Goal: Information Seeking & Learning: Check status

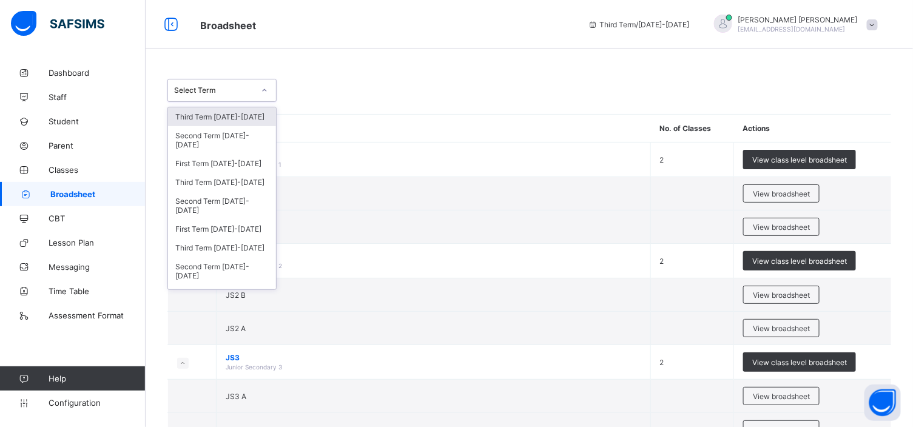
click at [264, 89] on icon at bounding box center [264, 90] width 7 height 12
click at [243, 228] on div "First Term 2024-2025" at bounding box center [222, 229] width 108 height 19
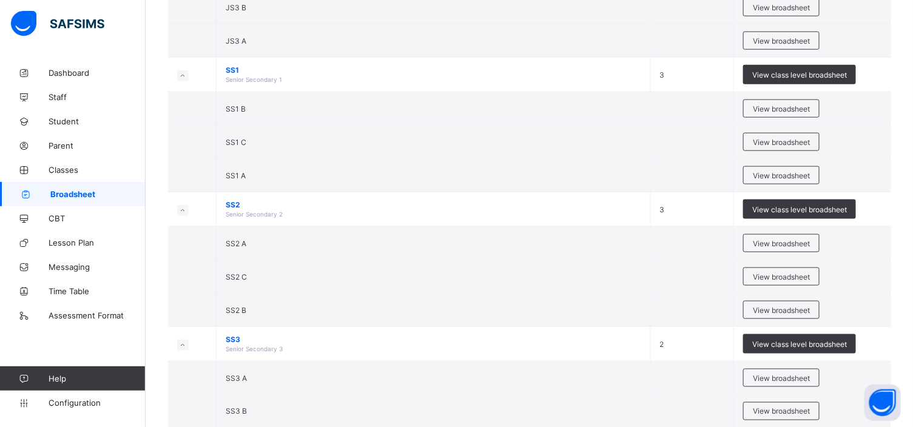
scroll to position [464, 0]
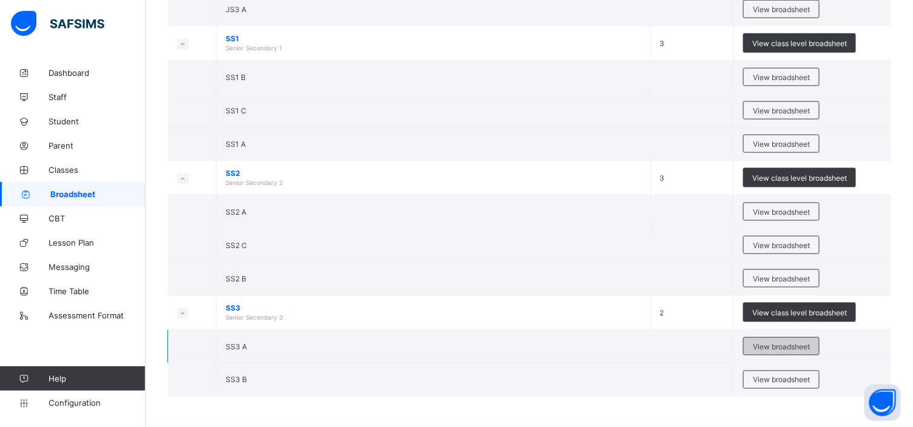
click at [784, 344] on span "View broadsheet" at bounding box center [781, 346] width 57 height 9
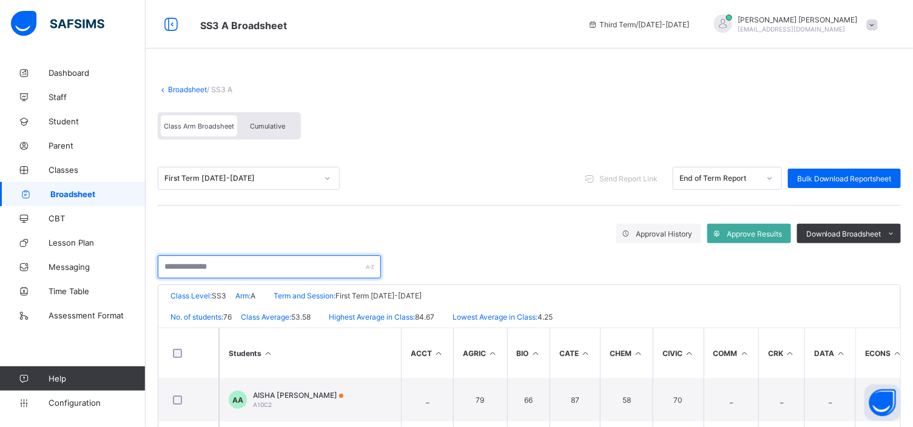
click at [167, 263] on input "text" at bounding box center [269, 266] width 223 height 23
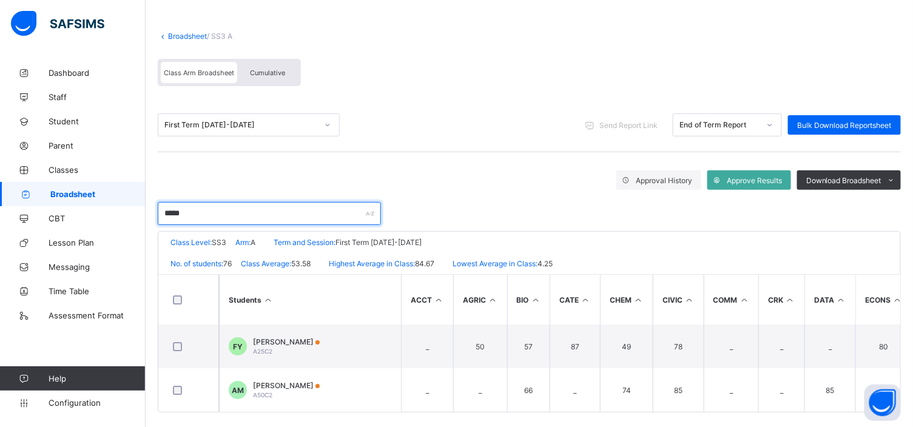
scroll to position [67, 0]
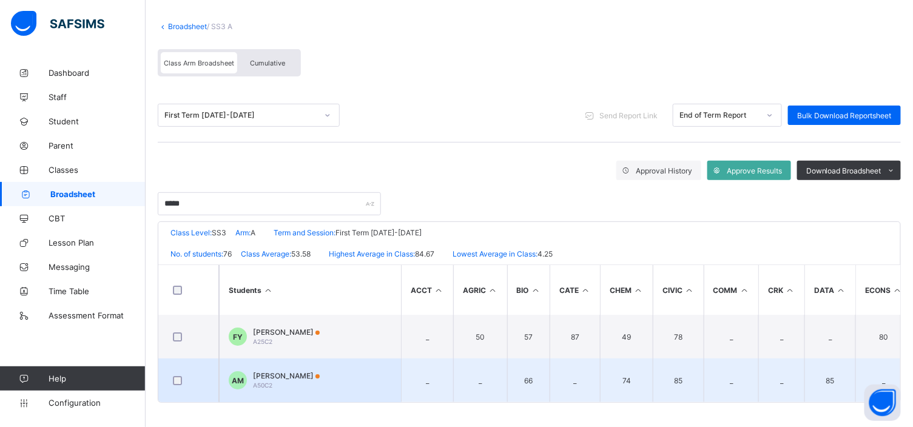
click at [320, 371] on span "[PERSON_NAME]" at bounding box center [286, 375] width 67 height 9
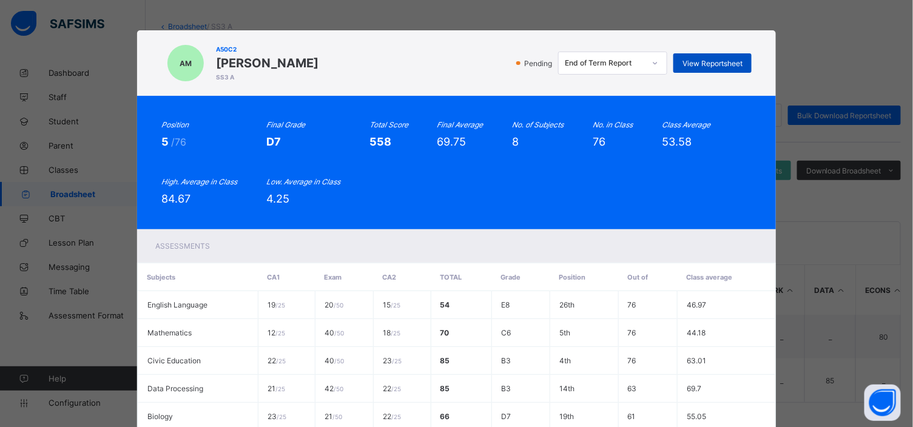
click at [700, 59] on span "View Reportsheet" at bounding box center [713, 63] width 60 height 9
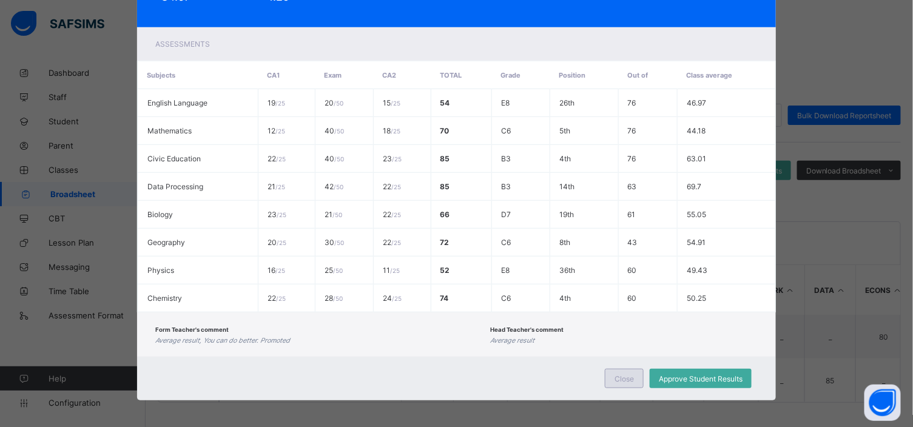
click at [625, 380] on div "Close" at bounding box center [624, 378] width 39 height 19
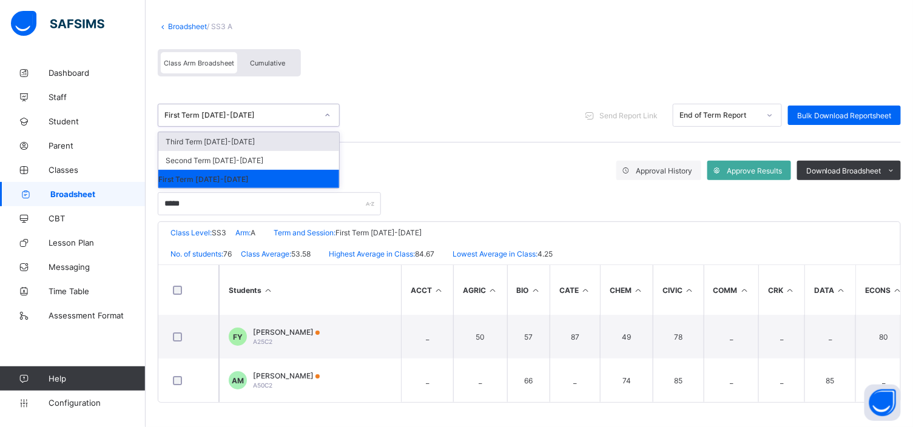
click at [328, 111] on icon at bounding box center [327, 115] width 7 height 12
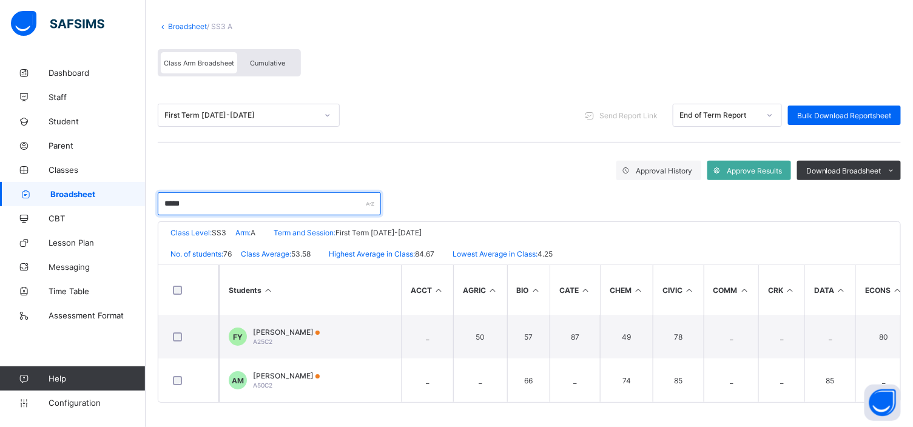
click at [195, 198] on input "*****" at bounding box center [269, 203] width 223 height 23
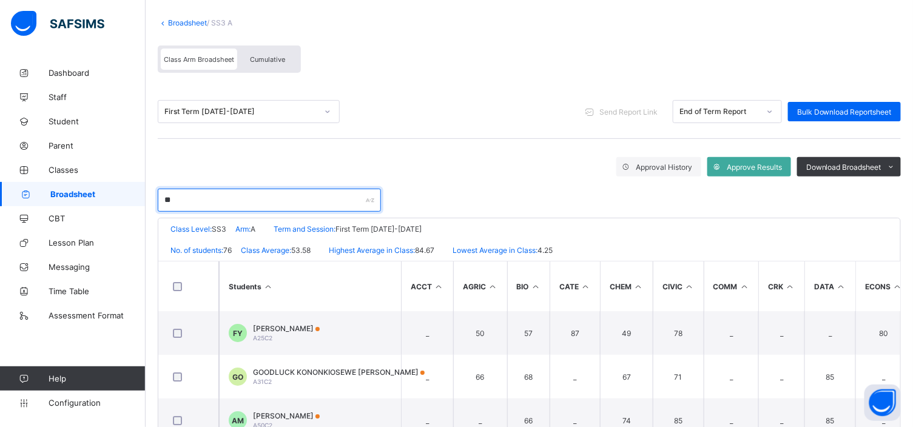
type input "*"
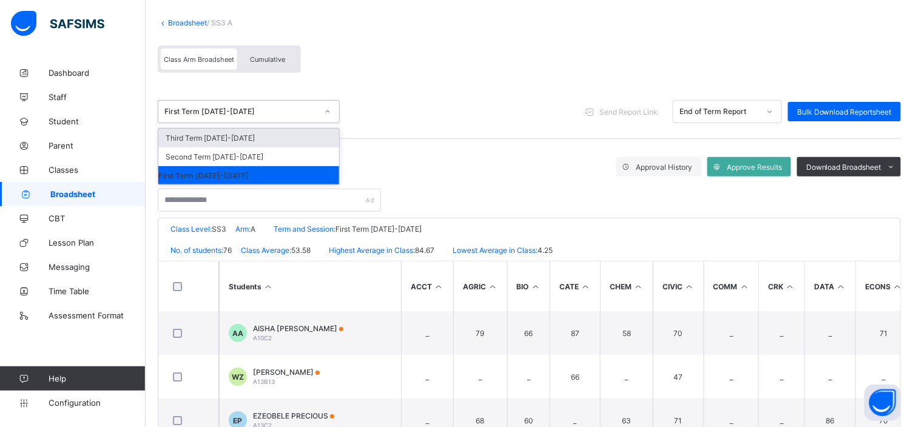
click at [329, 113] on icon at bounding box center [327, 112] width 7 height 12
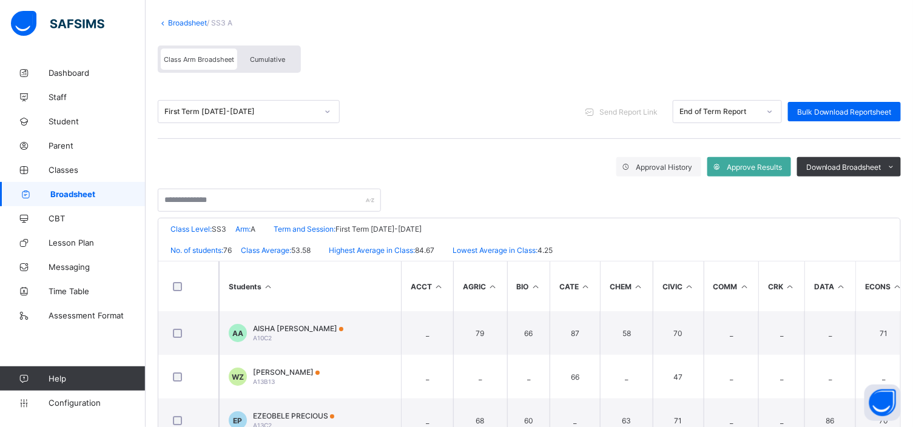
click at [391, 74] on div "Class Arm Broadsheet Cumulative" at bounding box center [529, 62] width 743 height 46
click at [191, 21] on link "Broadsheet" at bounding box center [187, 22] width 39 height 9
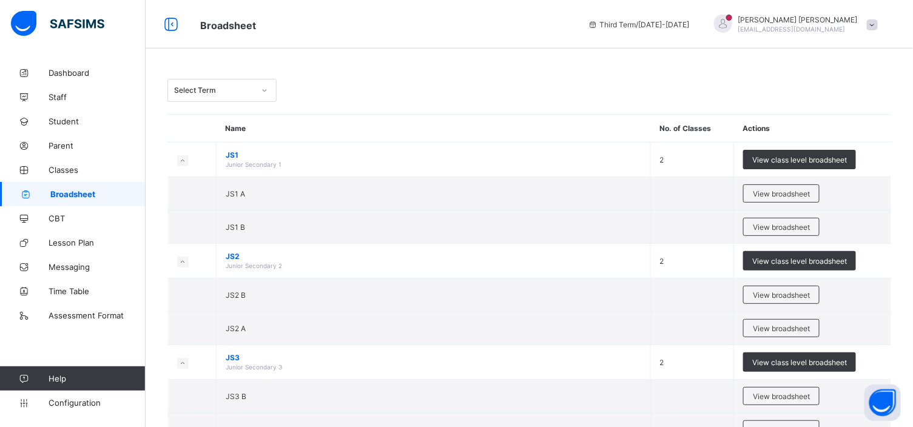
click at [263, 91] on icon at bounding box center [265, 90] width 4 height 2
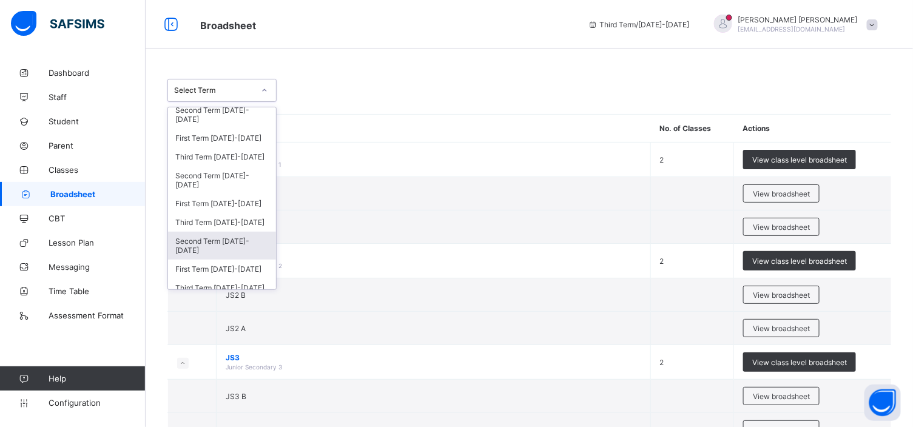
scroll to position [27, 0]
click at [215, 214] on div "Third Term 2023-2024" at bounding box center [222, 221] width 108 height 19
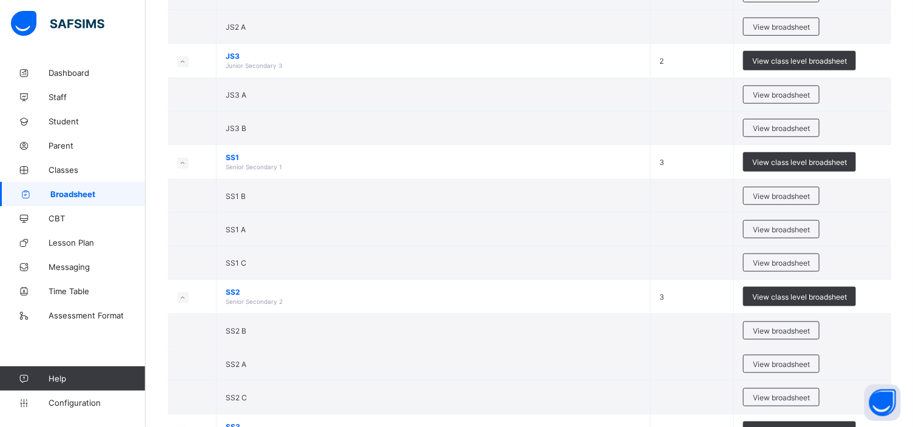
scroll to position [350, 0]
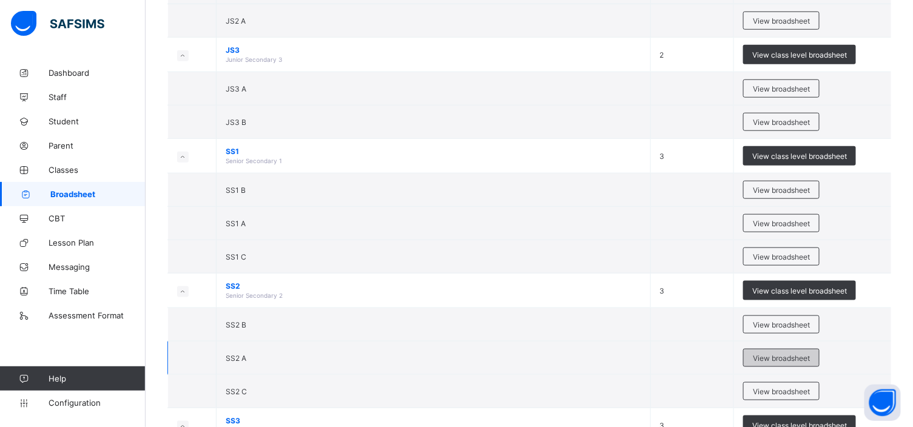
click at [789, 360] on span "View broadsheet" at bounding box center [781, 358] width 57 height 9
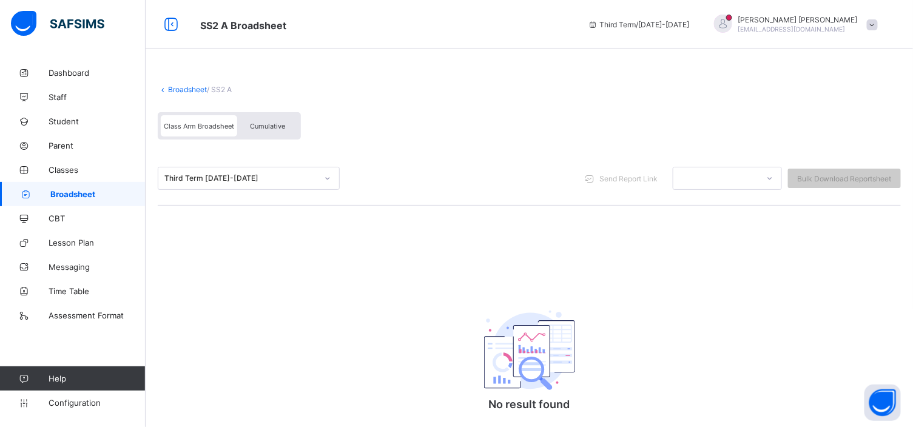
click at [257, 126] on span "Cumulative" at bounding box center [267, 126] width 35 height 8
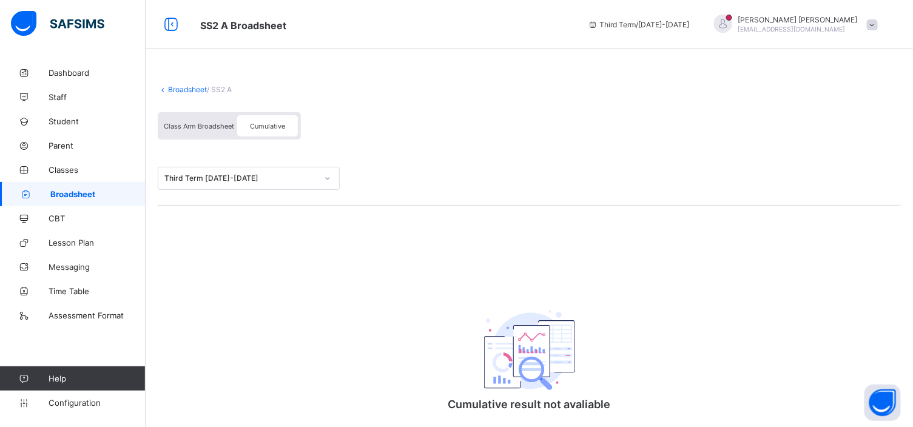
click at [595, 238] on div "Broadsheet / SS2 A Class Arm Broadsheet Cumulative Third Term 2023-2024 Cumulat…" at bounding box center [529, 274] width 767 height 426
click at [511, 229] on div "Broadsheet / SS2 A Class Arm Broadsheet Cumulative Third Term 2023-2024 Cumulat…" at bounding box center [529, 274] width 767 height 426
click at [202, 118] on div "Class Arm Broadsheet" at bounding box center [199, 125] width 76 height 21
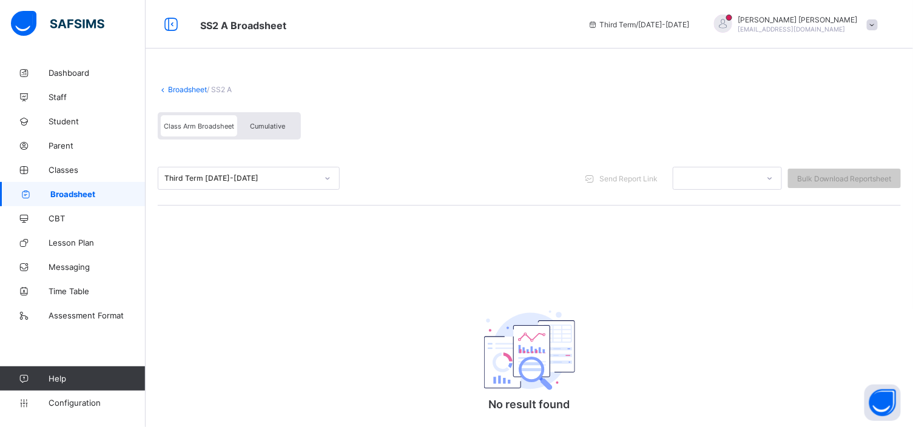
click at [212, 123] on span "Class Arm Broadsheet" at bounding box center [199, 126] width 70 height 8
click at [270, 122] on span "Cumulative" at bounding box center [267, 126] width 35 height 8
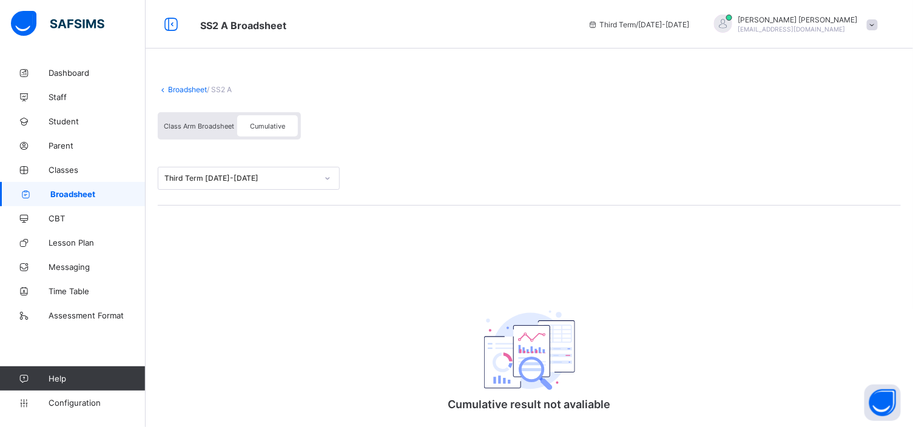
click at [192, 124] on span "Class Arm Broadsheet" at bounding box center [199, 126] width 70 height 8
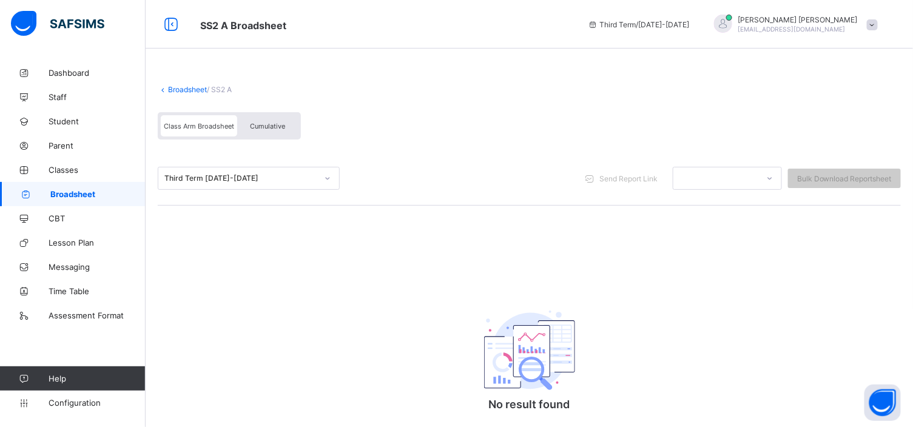
click at [192, 124] on span "Class Arm Broadsheet" at bounding box center [199, 126] width 70 height 8
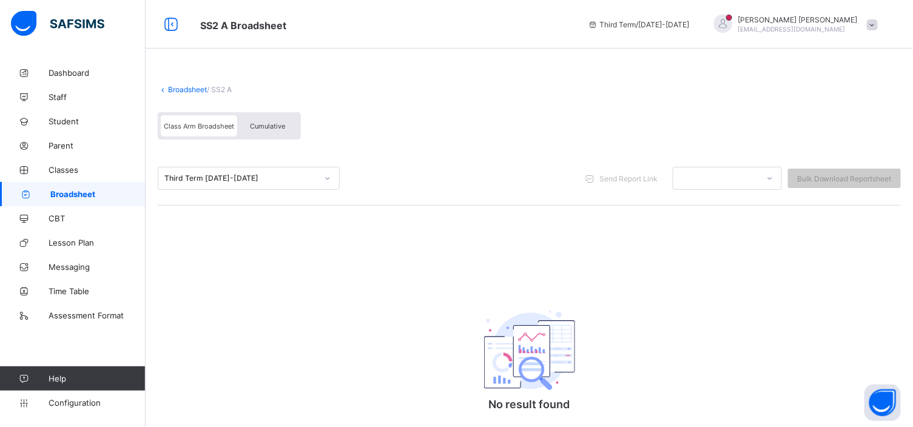
click at [388, 240] on div "Broadsheet / SS2 A Class Arm Broadsheet Cumulative Third Term 2023-2024 Send Re…" at bounding box center [529, 274] width 767 height 426
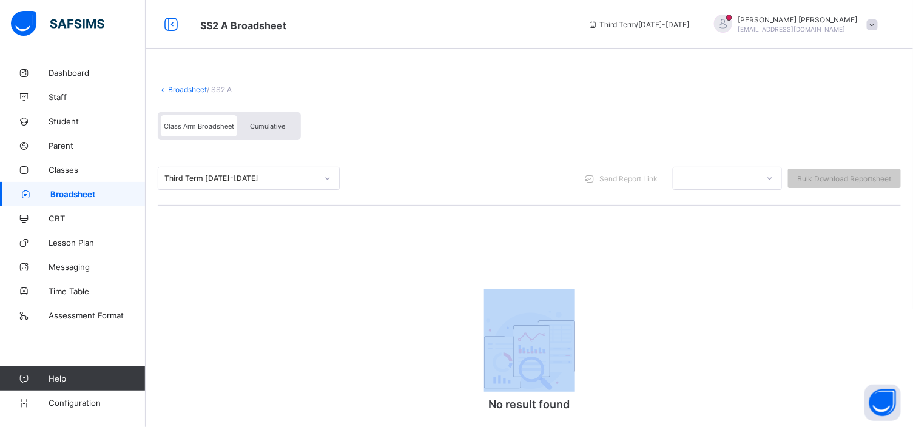
click at [388, 240] on div "Broadsheet / SS2 A Class Arm Broadsheet Cumulative Third Term 2023-2024 Send Re…" at bounding box center [529, 274] width 767 height 426
click at [183, 86] on link "Broadsheet" at bounding box center [187, 89] width 39 height 9
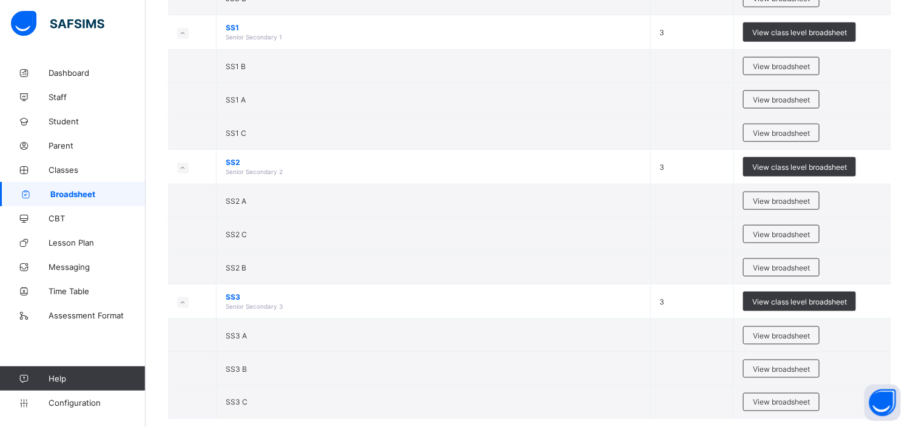
scroll to position [454, 0]
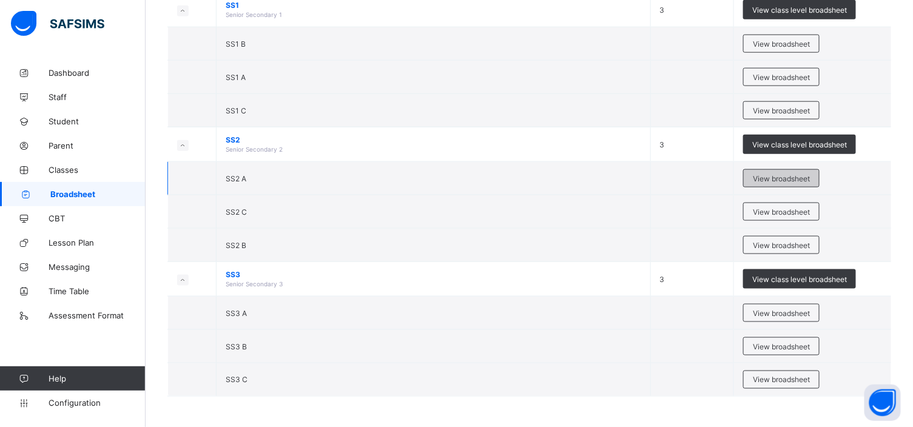
click at [781, 177] on span "View broadsheet" at bounding box center [781, 178] width 57 height 9
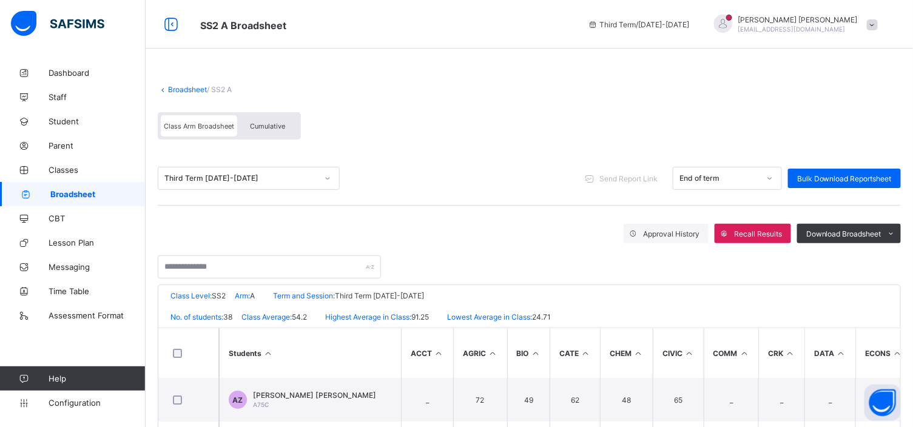
click at [329, 180] on icon at bounding box center [327, 178] width 7 height 12
click at [195, 87] on link "Broadsheet" at bounding box center [187, 89] width 39 height 9
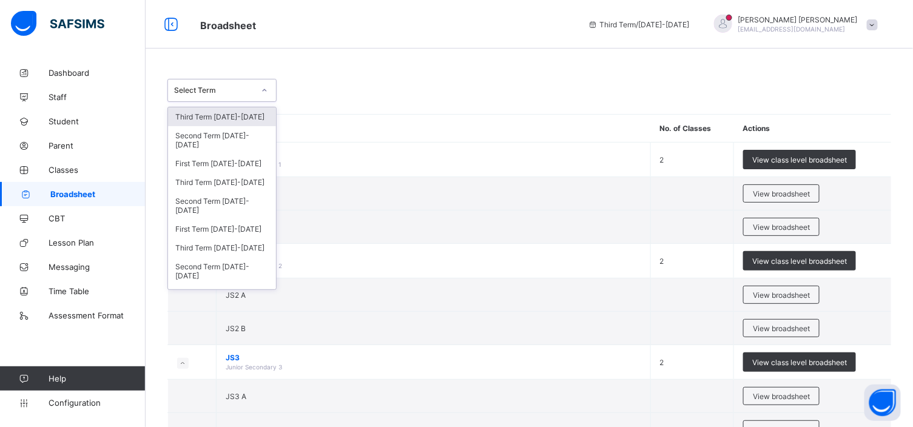
click at [266, 89] on icon at bounding box center [264, 90] width 7 height 12
click at [243, 201] on div "Second Term 2024-2025" at bounding box center [222, 206] width 108 height 28
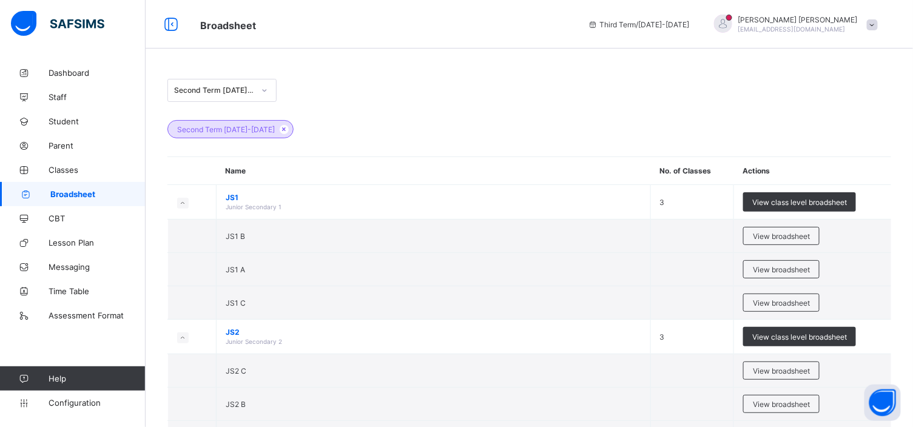
click at [264, 90] on icon at bounding box center [264, 90] width 7 height 12
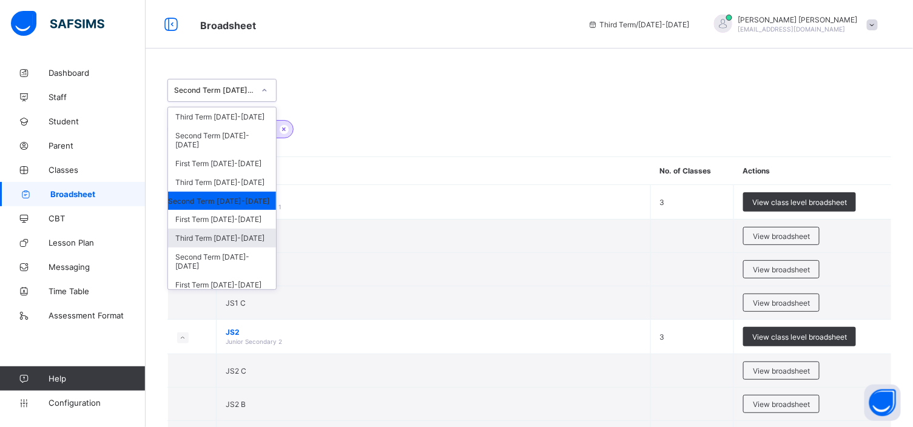
click at [215, 241] on div "Third Term 2023-2024" at bounding box center [222, 238] width 108 height 19
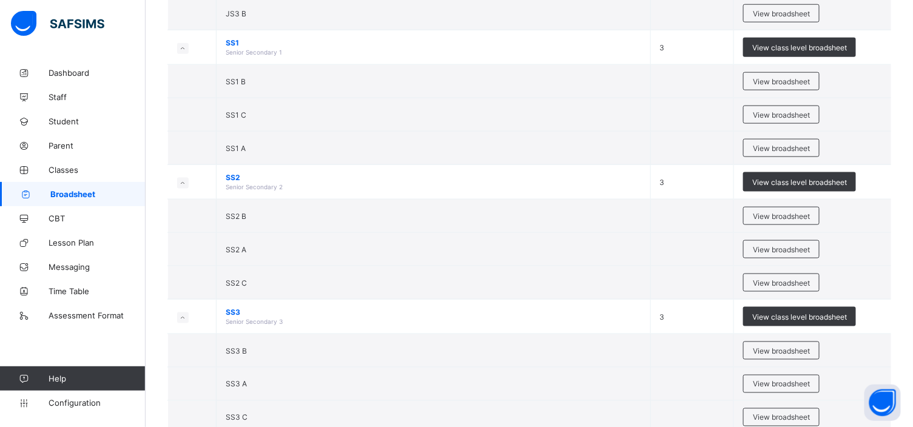
scroll to position [472, 0]
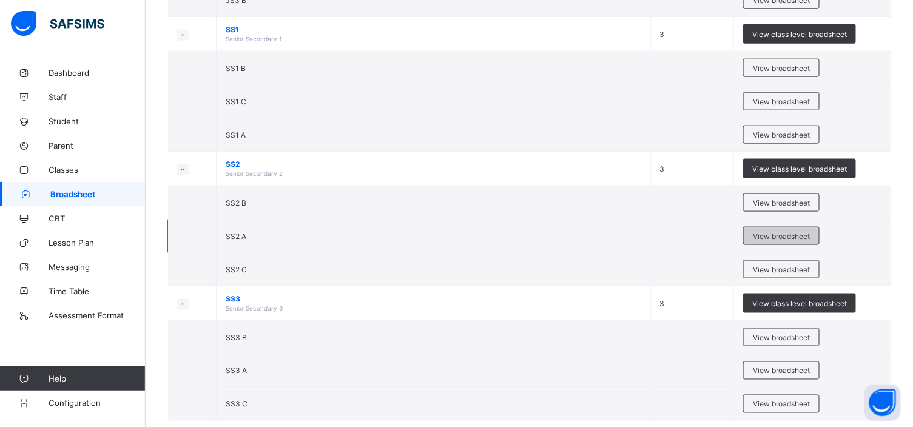
click at [797, 232] on span "View broadsheet" at bounding box center [781, 236] width 57 height 9
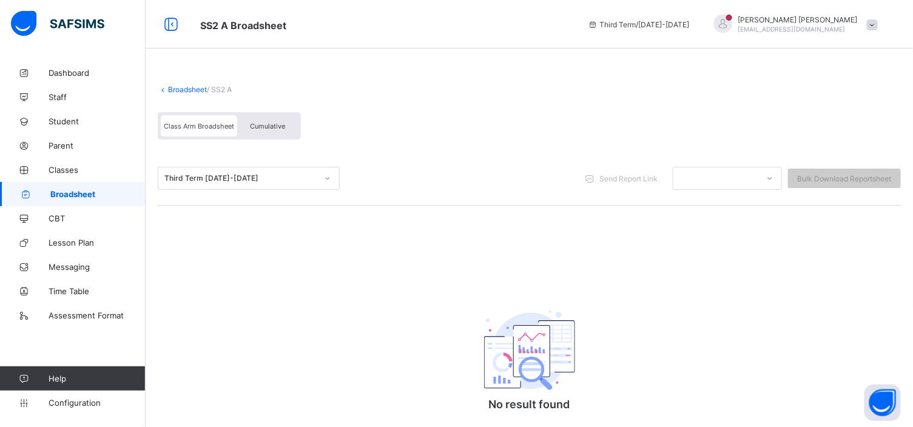
click at [253, 129] on span "Cumulative" at bounding box center [267, 126] width 35 height 8
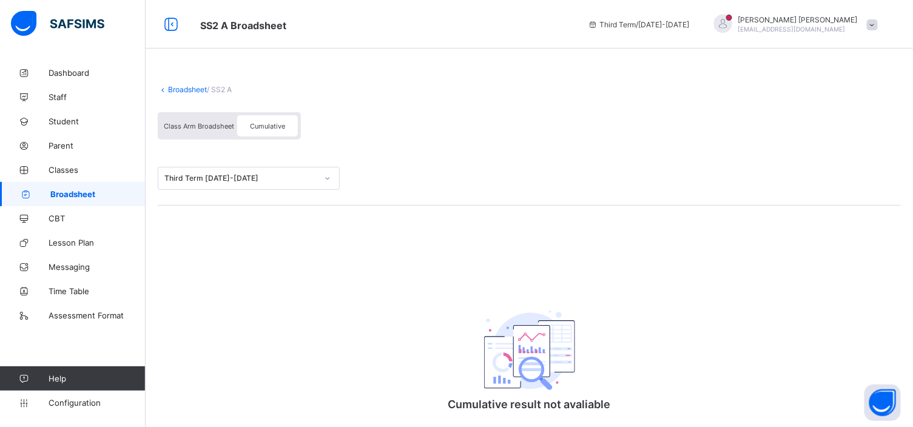
click at [184, 88] on link "Broadsheet" at bounding box center [187, 89] width 39 height 9
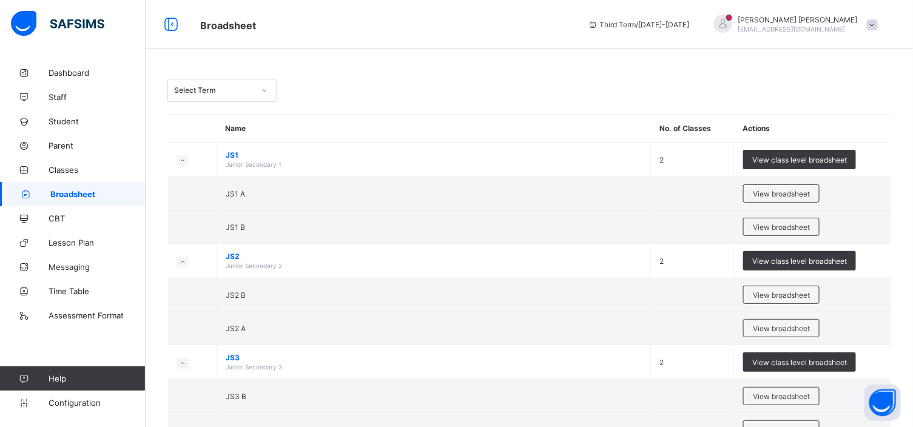
click at [265, 92] on icon at bounding box center [264, 90] width 7 height 12
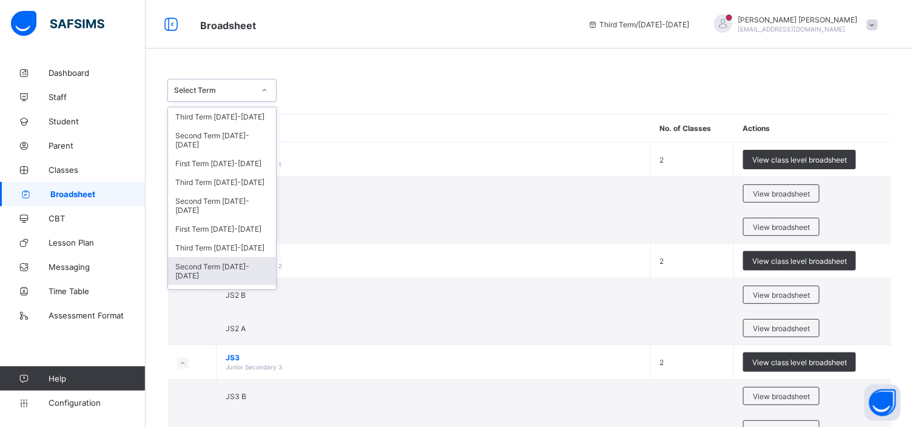
click at [240, 262] on div "Second Term 2023-2024" at bounding box center [222, 271] width 108 height 28
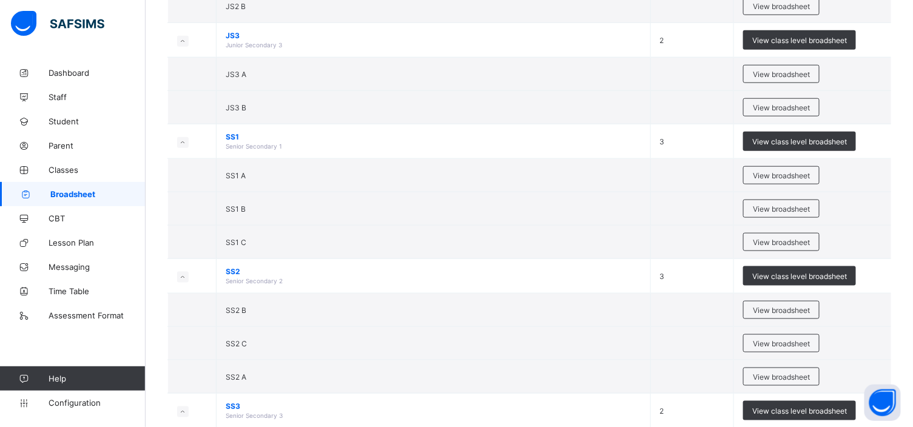
scroll to position [419, 0]
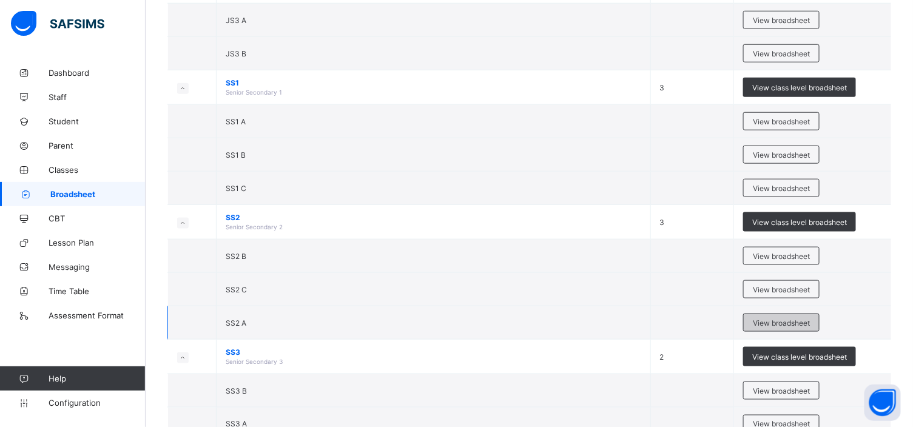
click at [784, 320] on span "View broadsheet" at bounding box center [781, 323] width 57 height 9
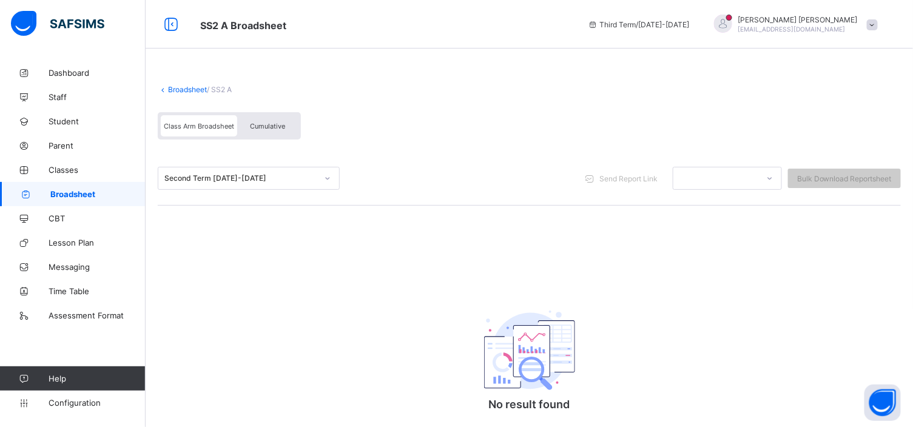
click at [216, 122] on span "Class Arm Broadsheet" at bounding box center [199, 126] width 70 height 8
click at [262, 123] on span "Cumulative" at bounding box center [267, 126] width 35 height 8
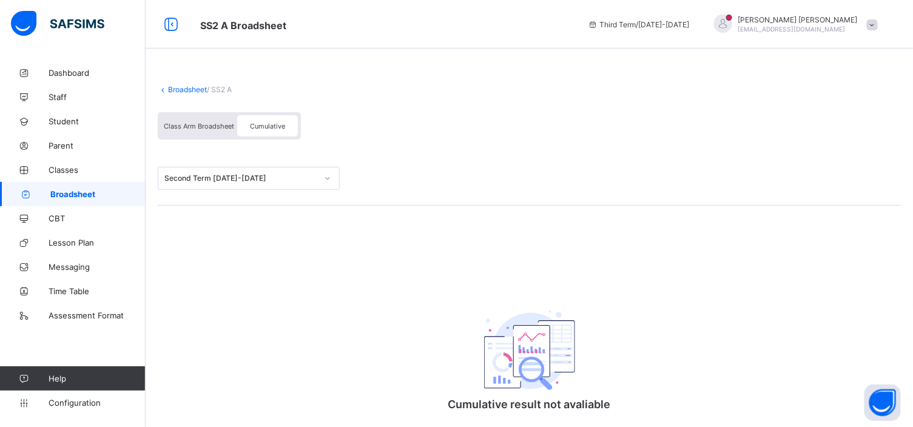
click at [209, 120] on div "Class Arm Broadsheet" at bounding box center [199, 125] width 76 height 21
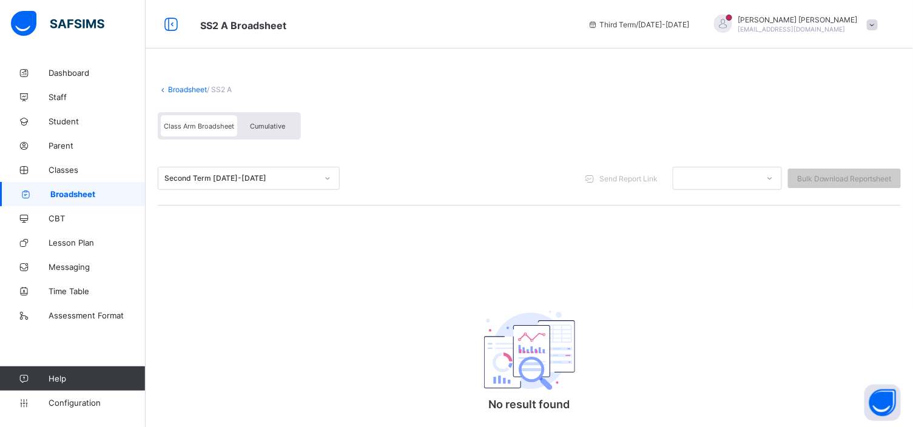
click at [209, 120] on div "Class Arm Broadsheet" at bounding box center [199, 125] width 76 height 21
click at [271, 126] on span "Cumulative" at bounding box center [267, 126] width 35 height 8
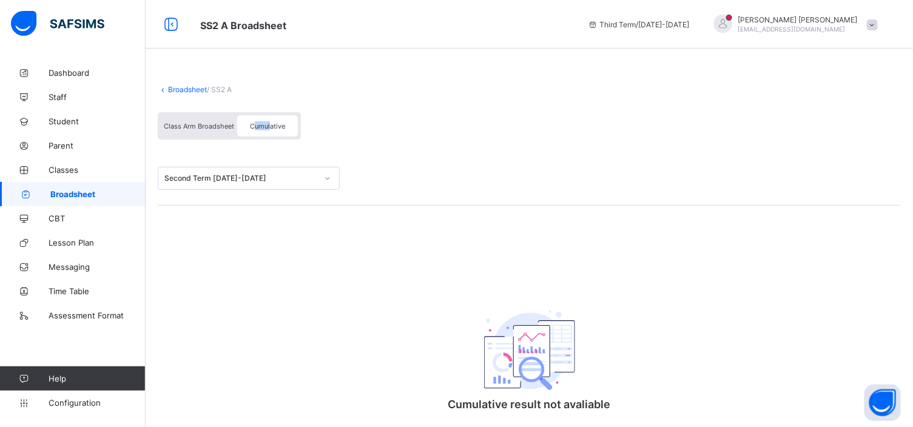
drag, startPoint x: 262, startPoint y: 124, endPoint x: 252, endPoint y: 118, distance: 11.8
click at [252, 118] on div "Cumulative" at bounding box center [267, 125] width 61 height 21
click at [196, 124] on span "Class Arm Broadsheet" at bounding box center [199, 126] width 70 height 8
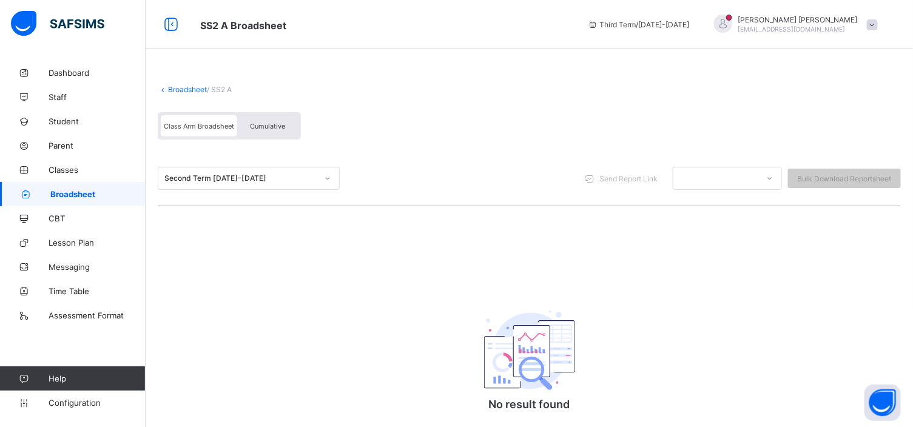
click at [274, 126] on span "Cumulative" at bounding box center [267, 126] width 35 height 8
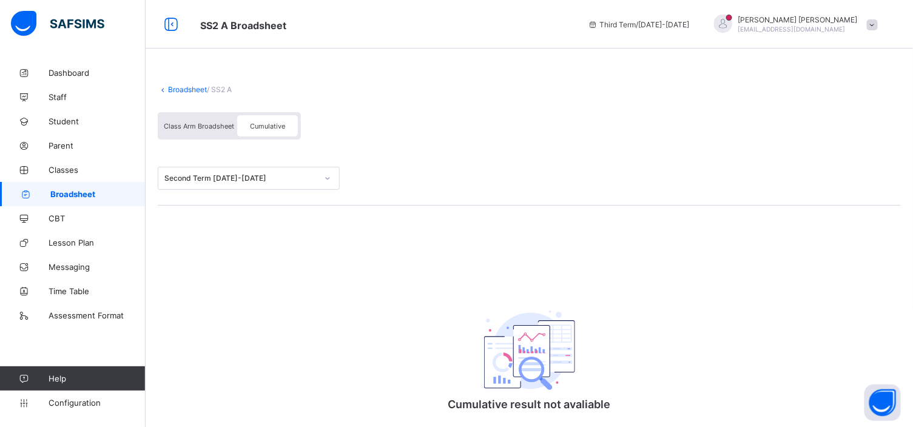
click at [199, 122] on span "Class Arm Broadsheet" at bounding box center [199, 126] width 70 height 8
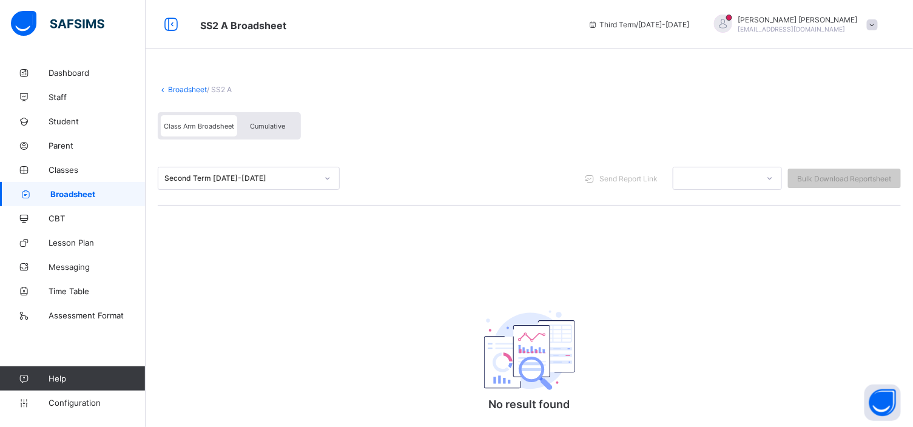
click at [186, 86] on link "Broadsheet" at bounding box center [187, 89] width 39 height 9
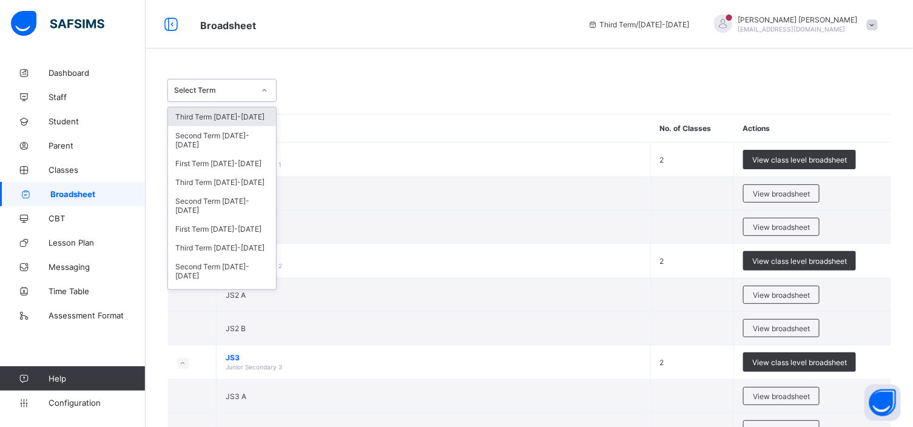
click at [264, 93] on icon at bounding box center [264, 90] width 7 height 12
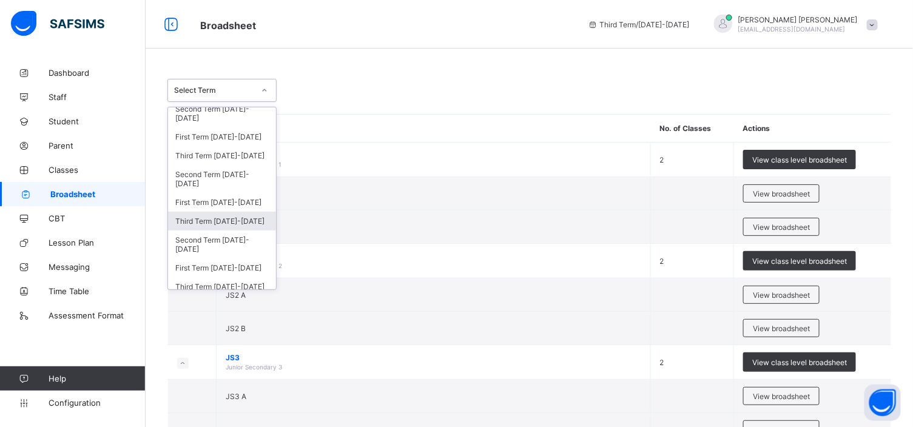
scroll to position [53, 0]
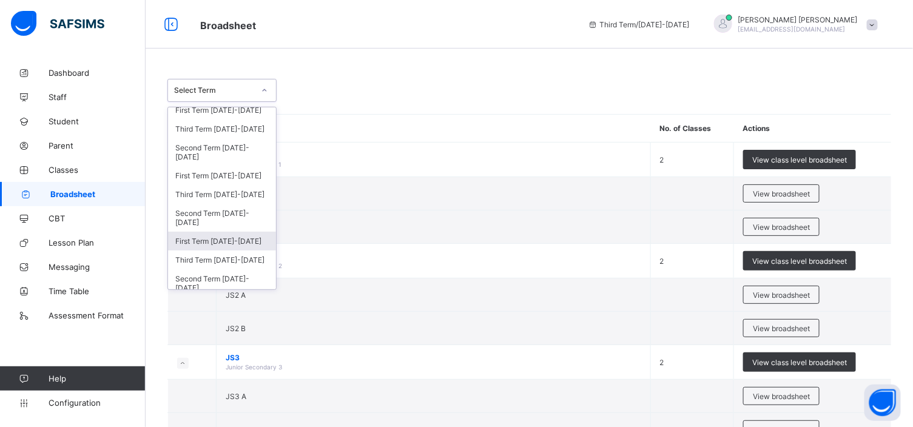
click at [229, 239] on div "First Term 2023-2024" at bounding box center [222, 241] width 108 height 19
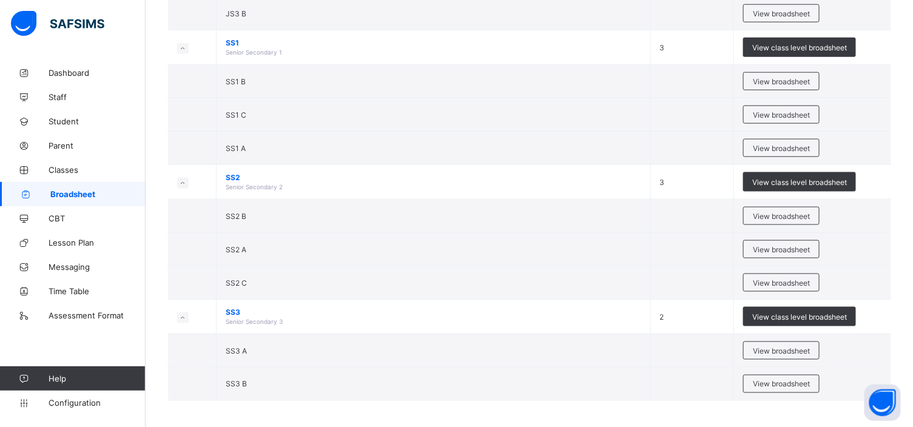
scroll to position [464, 0]
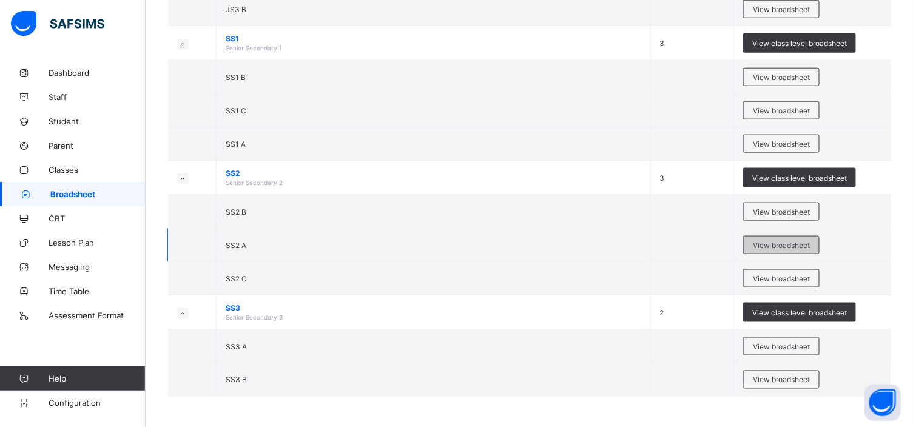
click at [777, 244] on span "View broadsheet" at bounding box center [781, 245] width 57 height 9
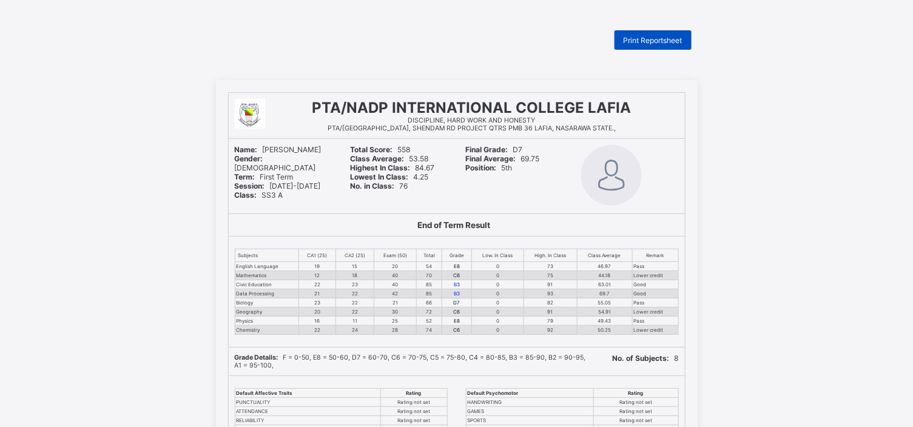
click at [650, 39] on span "Print Reportsheet" at bounding box center [653, 40] width 59 height 9
